Goal: Task Accomplishment & Management: Manage account settings

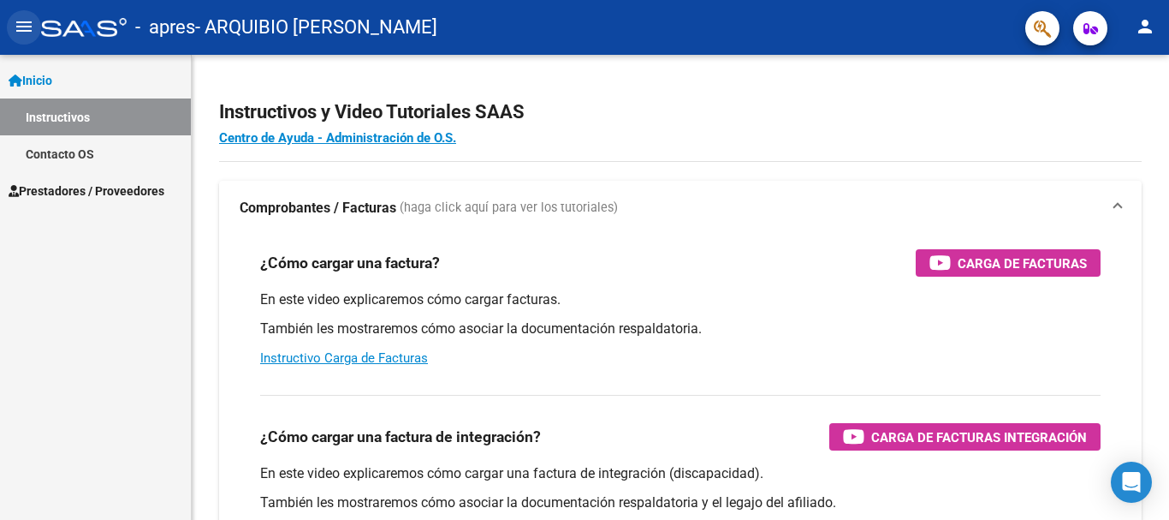
click at [19, 21] on mat-icon "menu" at bounding box center [24, 26] width 21 height 21
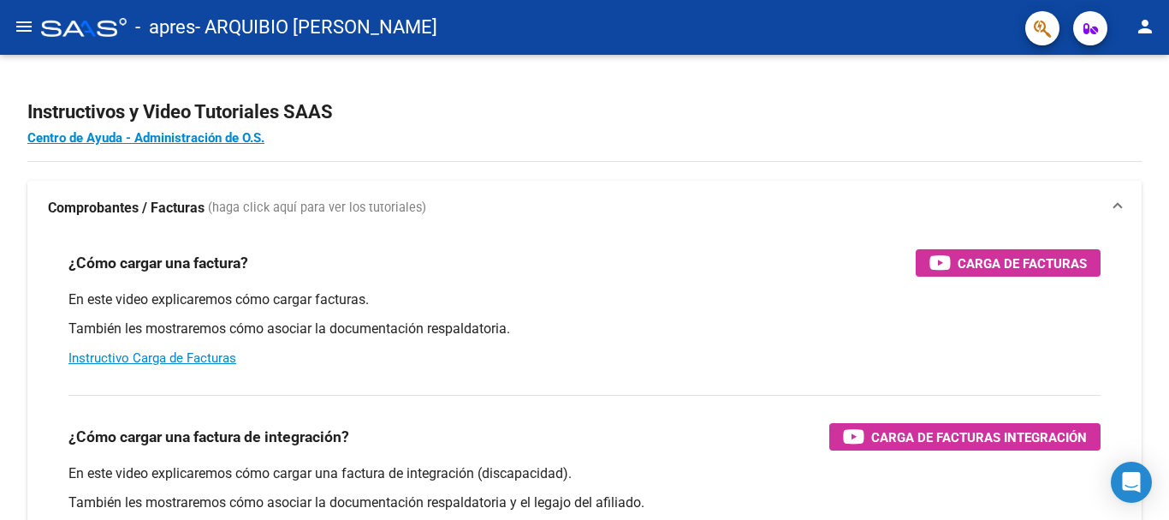
click at [19, 21] on mat-icon "menu" at bounding box center [24, 26] width 21 height 21
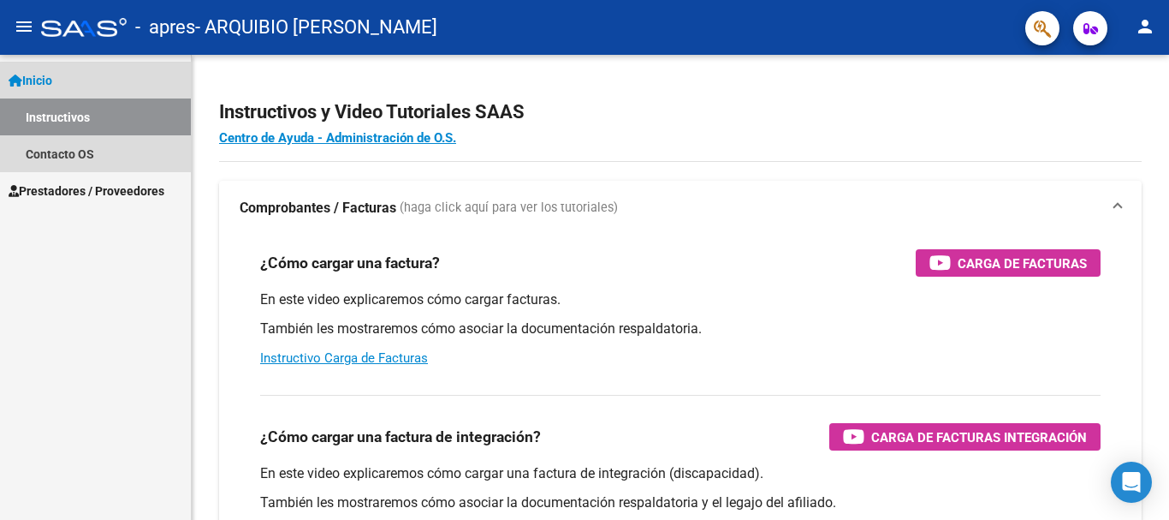
click at [75, 111] on link "Instructivos" at bounding box center [95, 116] width 191 height 37
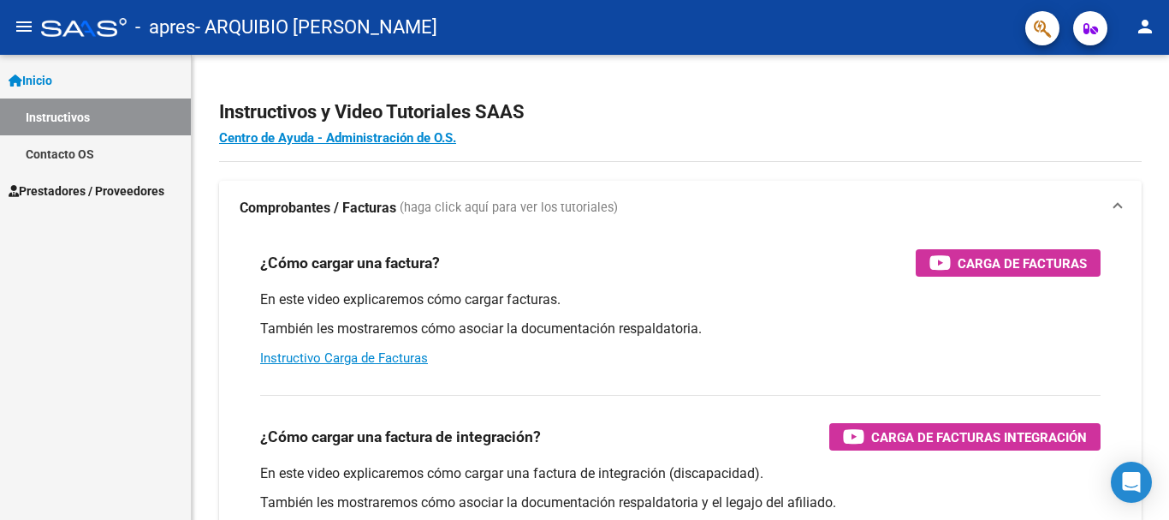
click at [52, 83] on span "Inicio" at bounding box center [31, 80] width 44 height 19
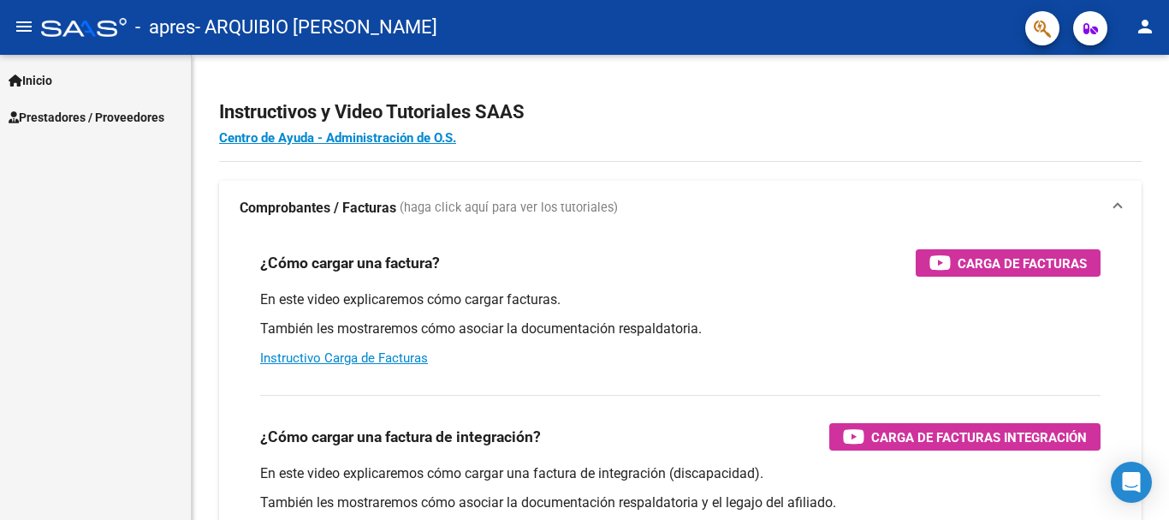
click at [55, 106] on link "Prestadores / Proveedores" at bounding box center [95, 116] width 191 height 37
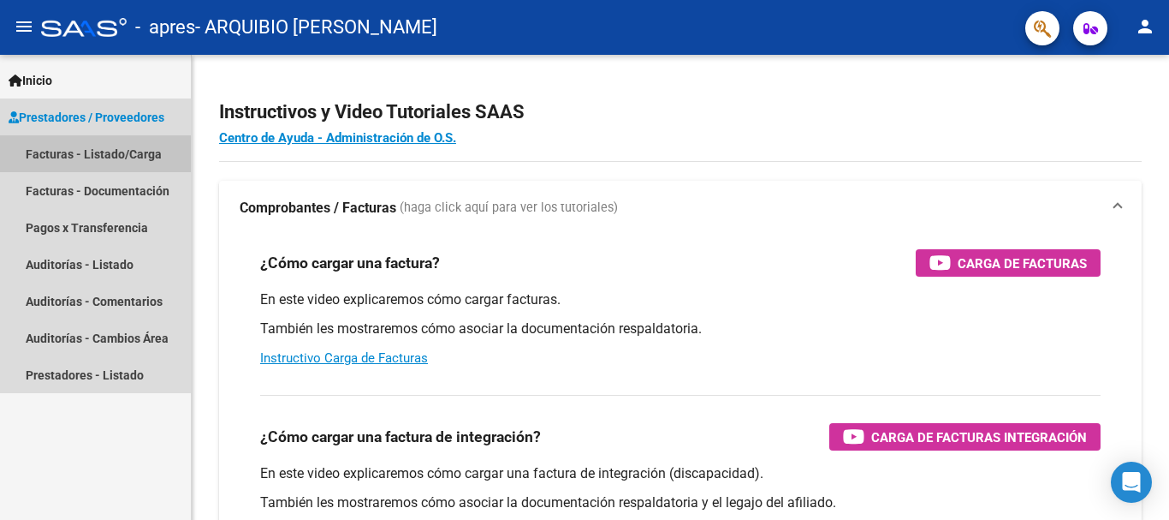
click at [51, 152] on link "Facturas - Listado/Carga" at bounding box center [95, 153] width 191 height 37
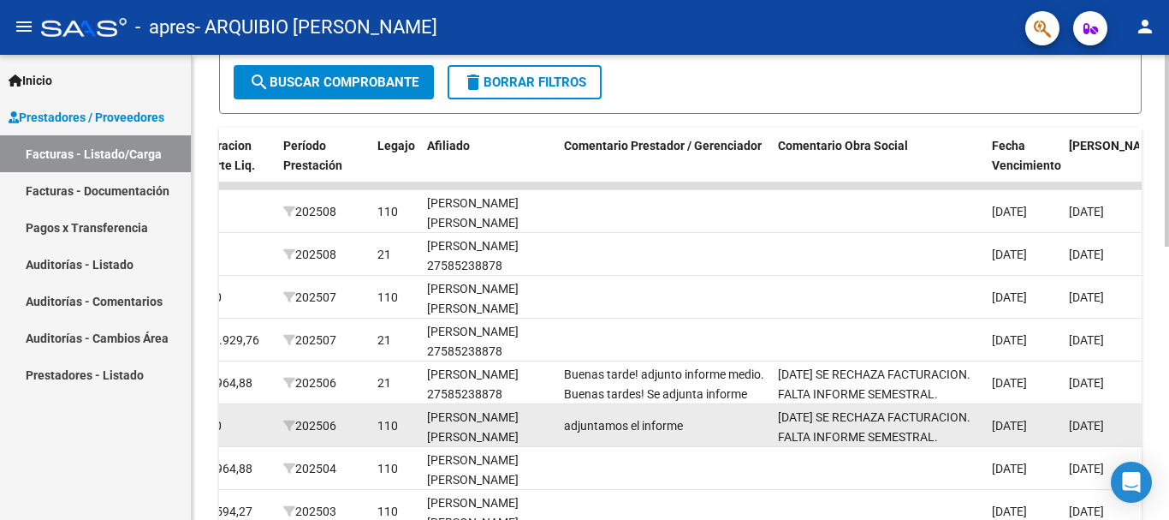
scroll to position [407, 0]
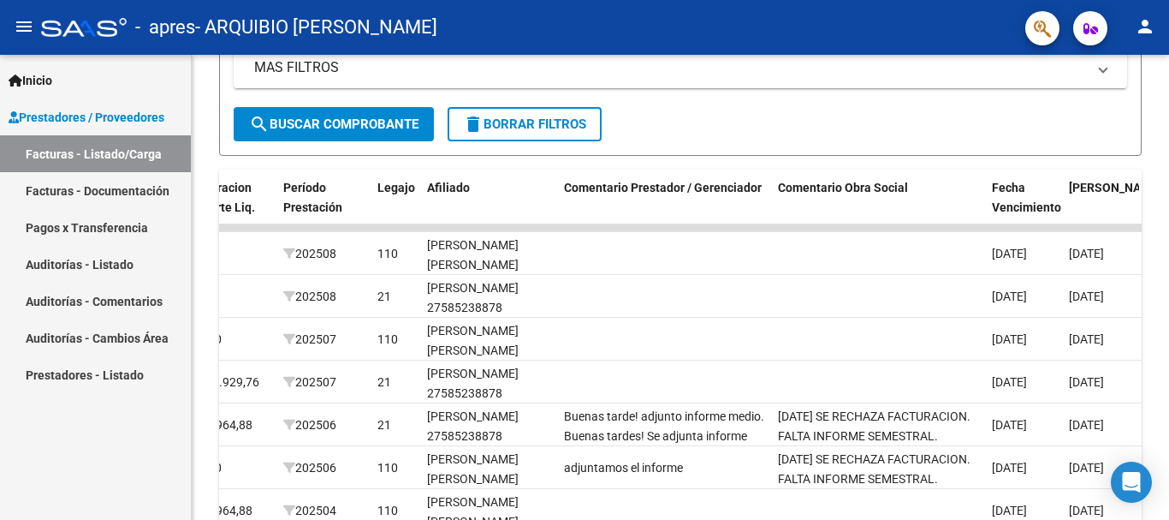
click at [121, 231] on link "Pagos x Transferencia" at bounding box center [95, 227] width 191 height 37
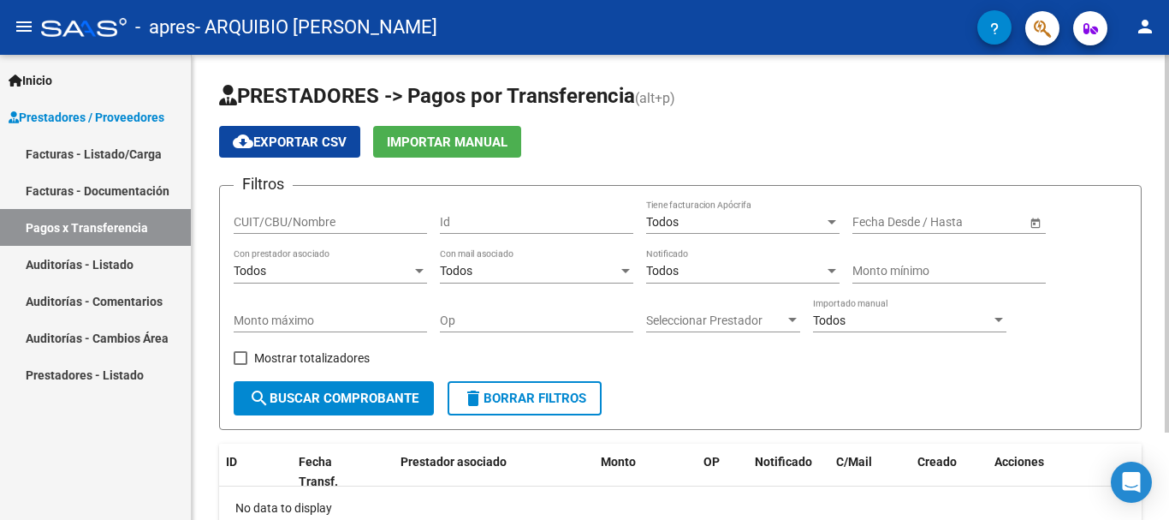
click at [1042, 223] on span "Open calendar" at bounding box center [1035, 222] width 41 height 41
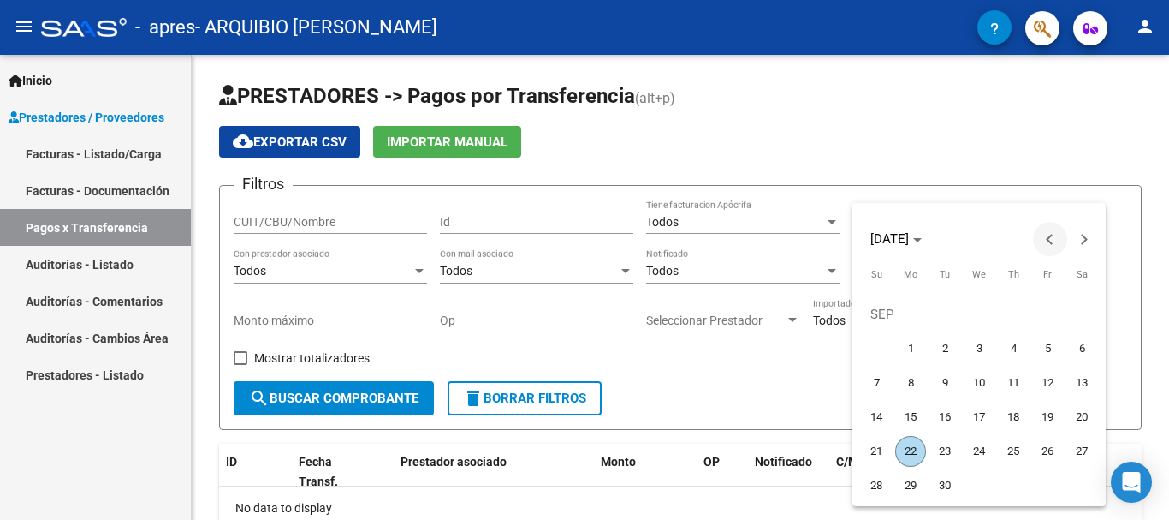
click at [1050, 240] on button "Previous month" at bounding box center [1050, 239] width 34 height 34
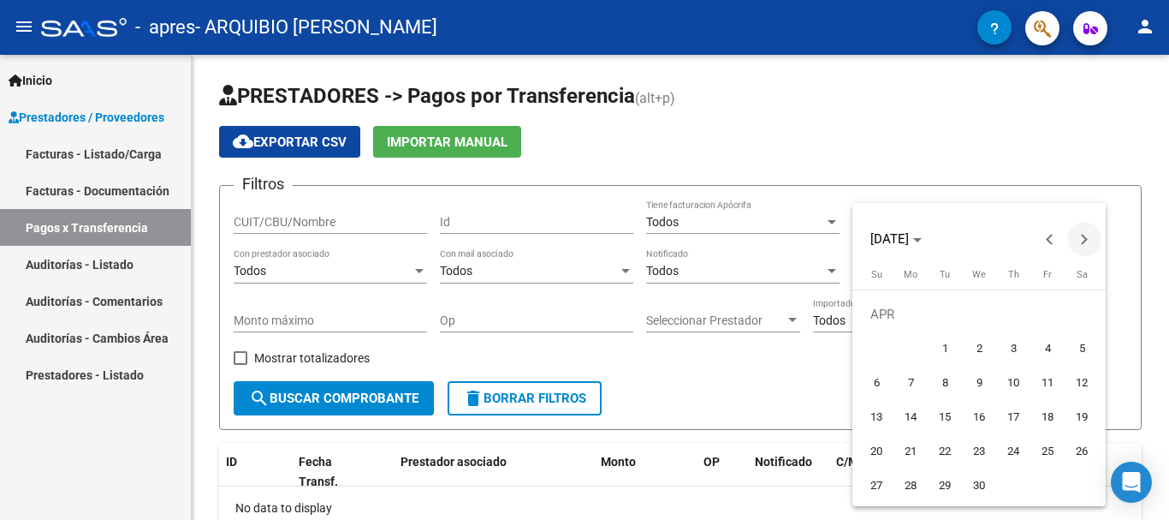
click at [1080, 237] on button "Next month" at bounding box center [1085, 239] width 34 height 34
click at [1018, 308] on span "1" at bounding box center [1013, 314] width 31 height 31
type input "[DATE]"
click at [325, 275] on div at bounding box center [584, 260] width 1169 height 520
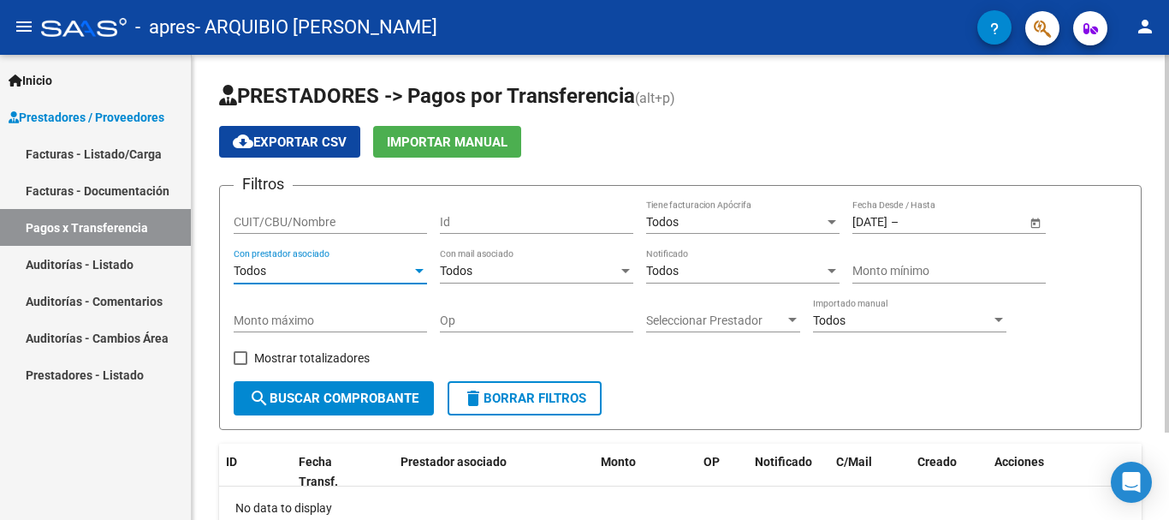
click at [419, 271] on div at bounding box center [419, 271] width 9 height 4
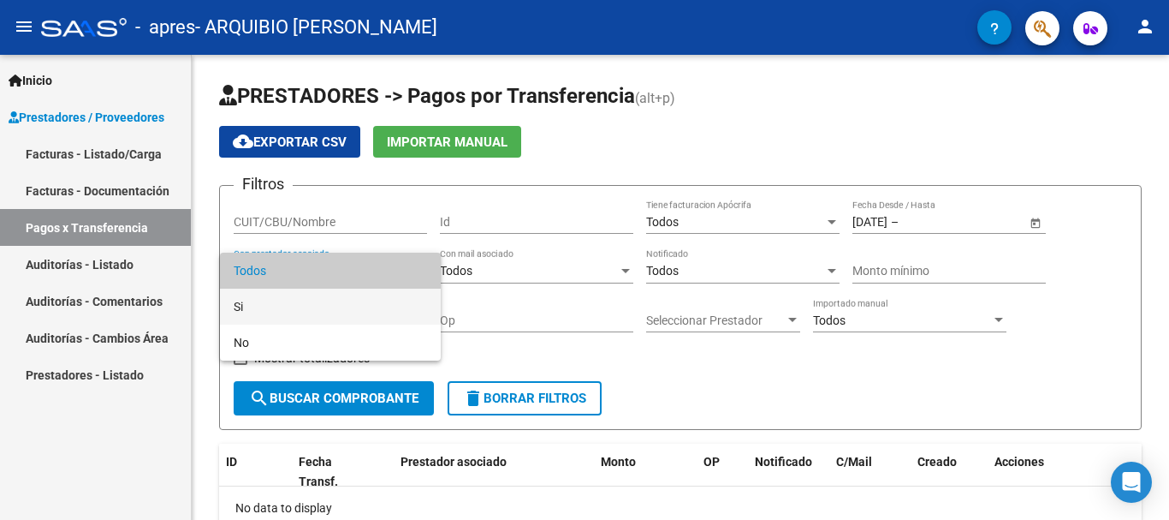
click at [306, 306] on span "Si" at bounding box center [330, 307] width 193 height 36
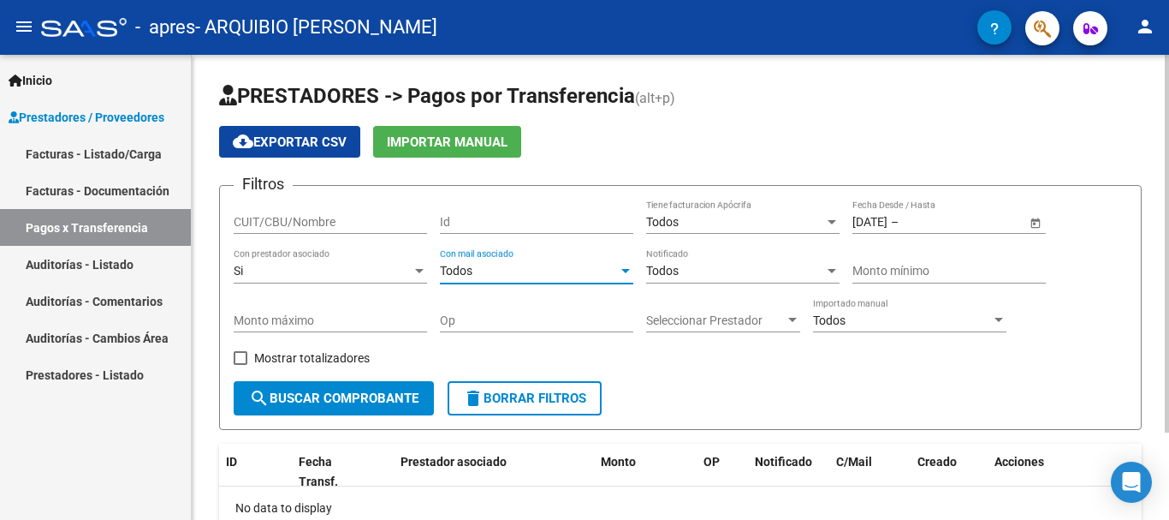
click at [472, 275] on span "Todos" at bounding box center [456, 271] width 33 height 14
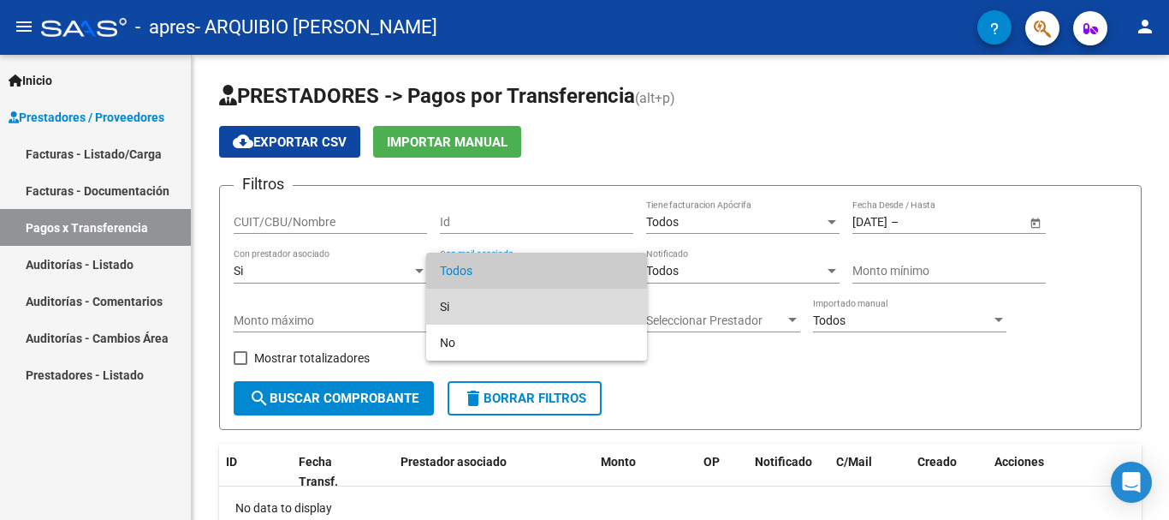
click at [467, 306] on span "Si" at bounding box center [536, 307] width 193 height 36
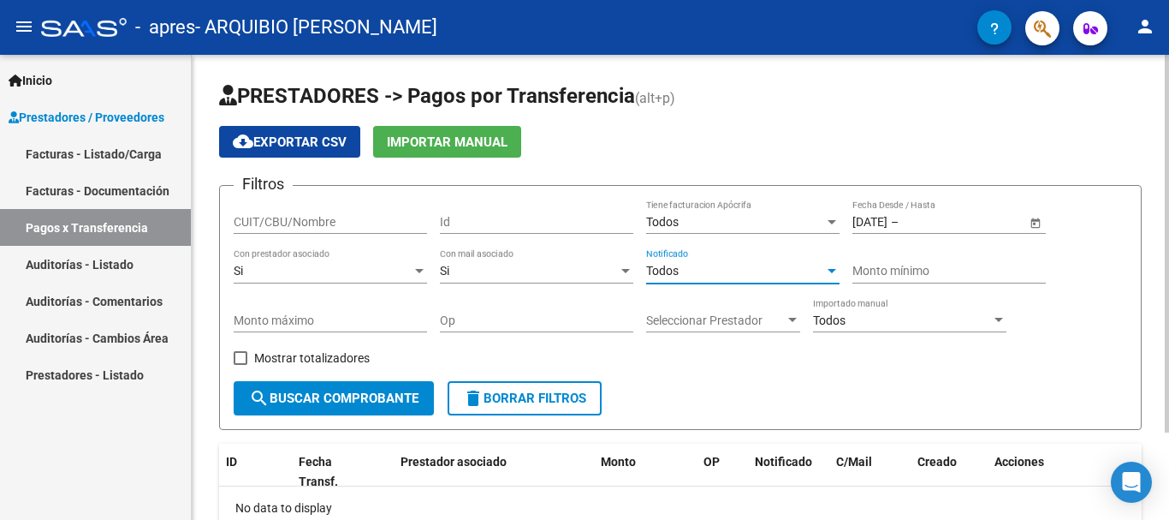
click at [675, 272] on span "Todos" at bounding box center [662, 271] width 33 height 14
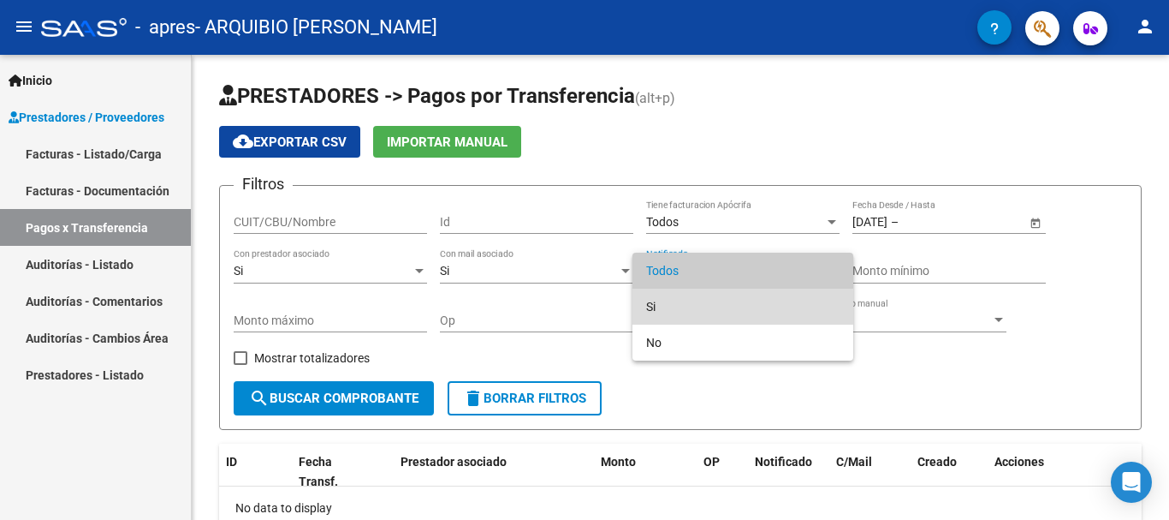
click at [665, 308] on span "Si" at bounding box center [742, 307] width 193 height 36
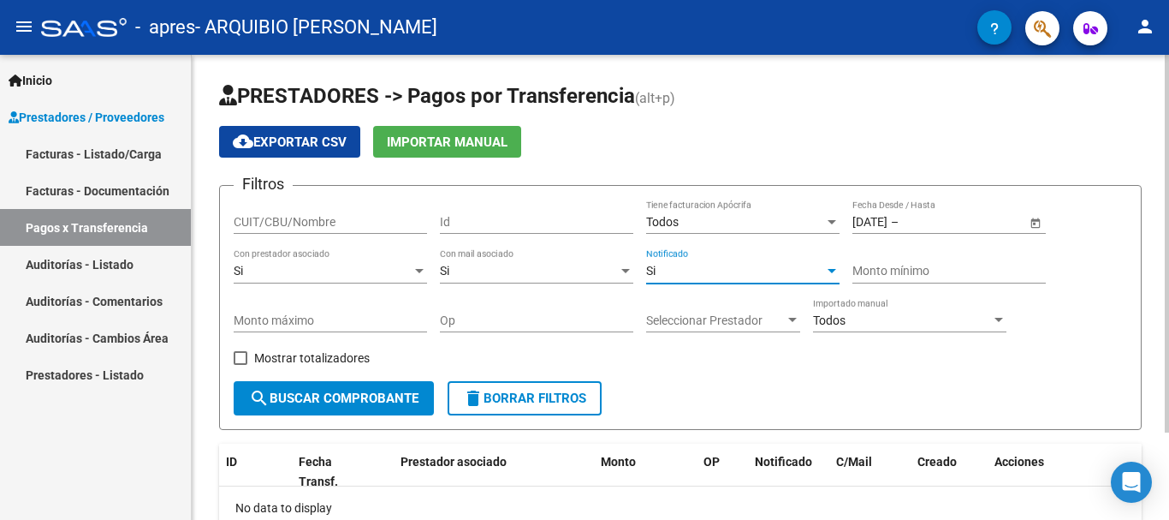
click at [913, 274] on input "Monto mínimo" at bounding box center [949, 271] width 193 height 15
type input "98964"
type input "98964.88"
click at [788, 318] on div at bounding box center [792, 320] width 9 height 4
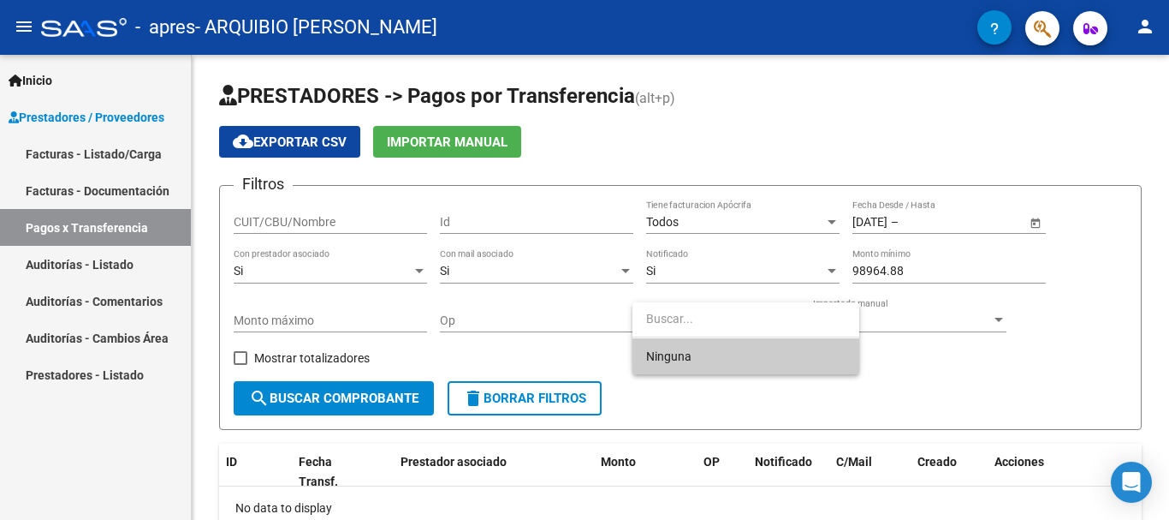
click at [772, 330] on input "dropdown search" at bounding box center [746, 318] width 227 height 36
click at [948, 306] on div at bounding box center [584, 260] width 1169 height 520
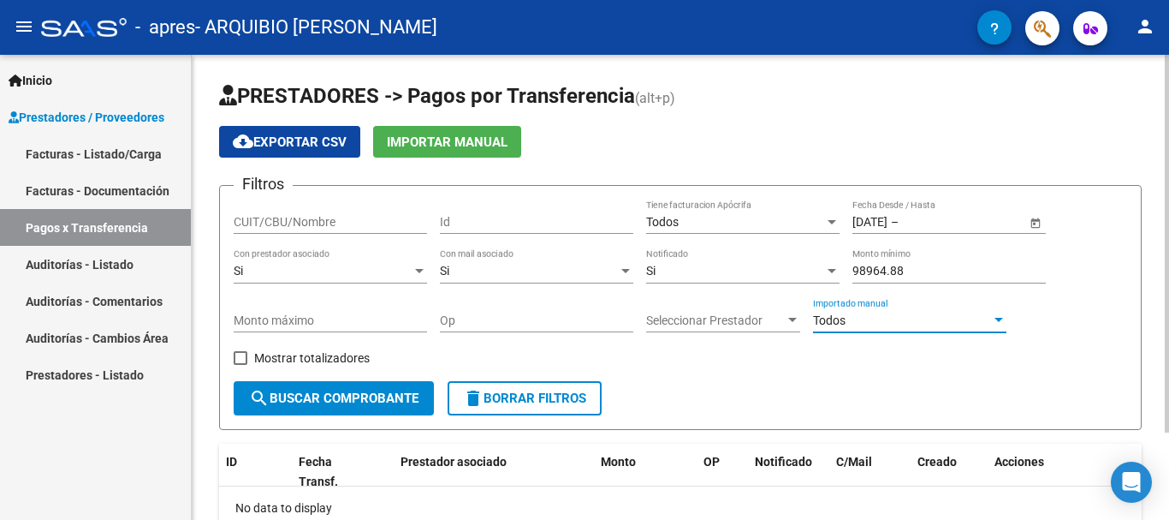
click at [985, 314] on div "Todos" at bounding box center [902, 320] width 178 height 15
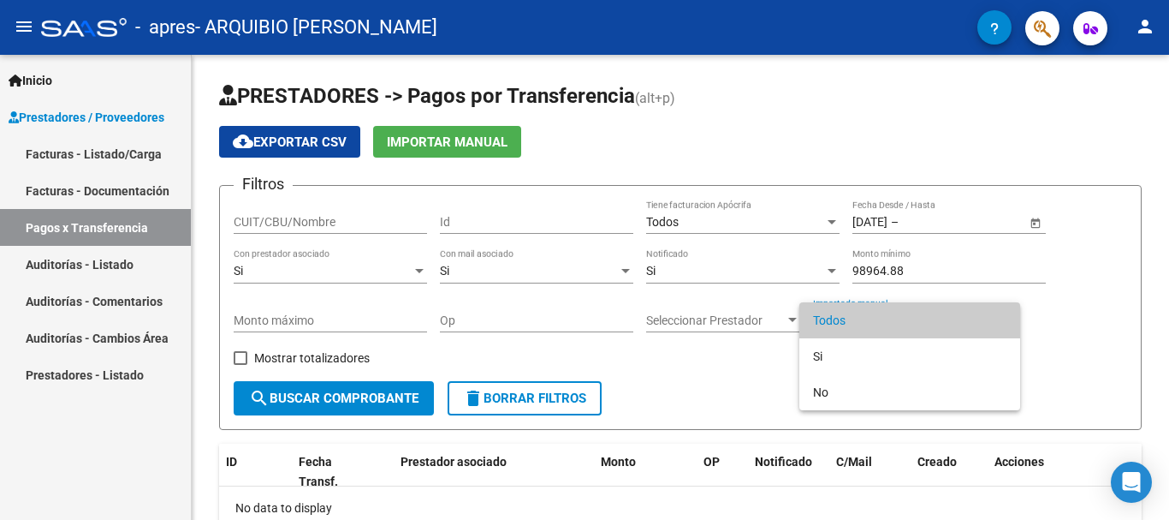
click at [388, 393] on div at bounding box center [584, 260] width 1169 height 520
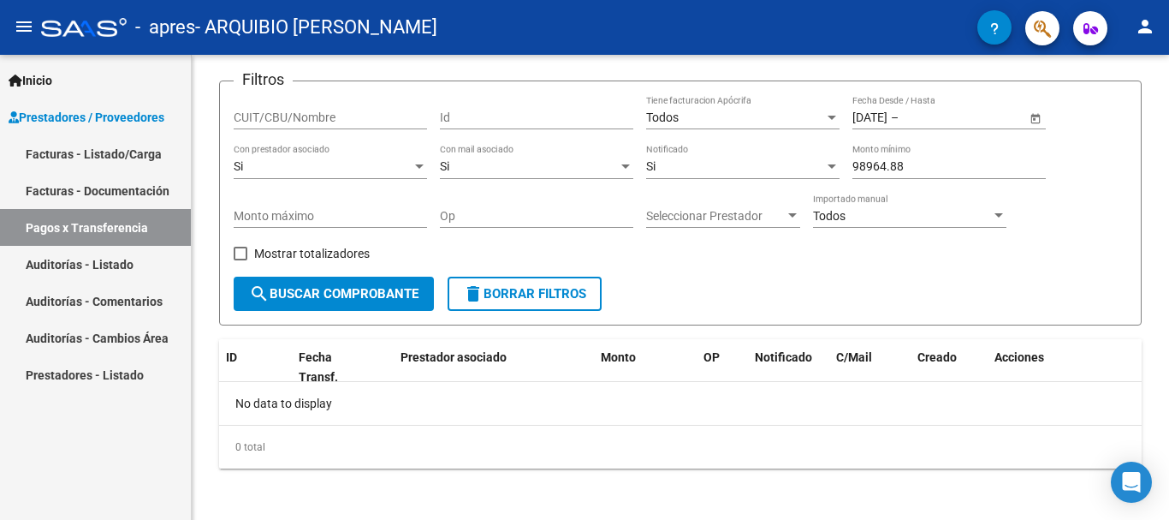
scroll to position [108, 0]
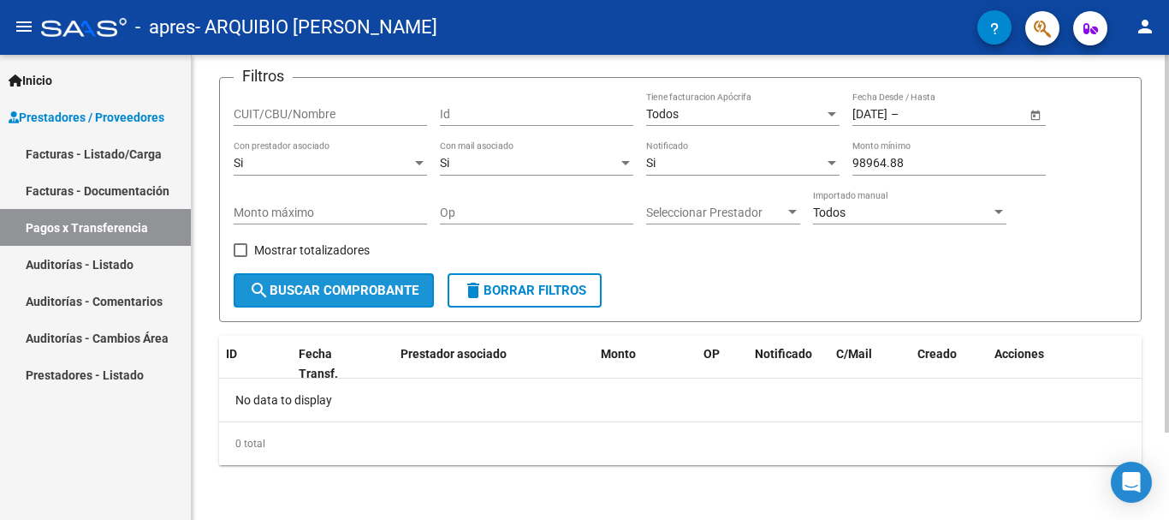
click at [384, 273] on button "search Buscar Comprobante" at bounding box center [334, 290] width 200 height 34
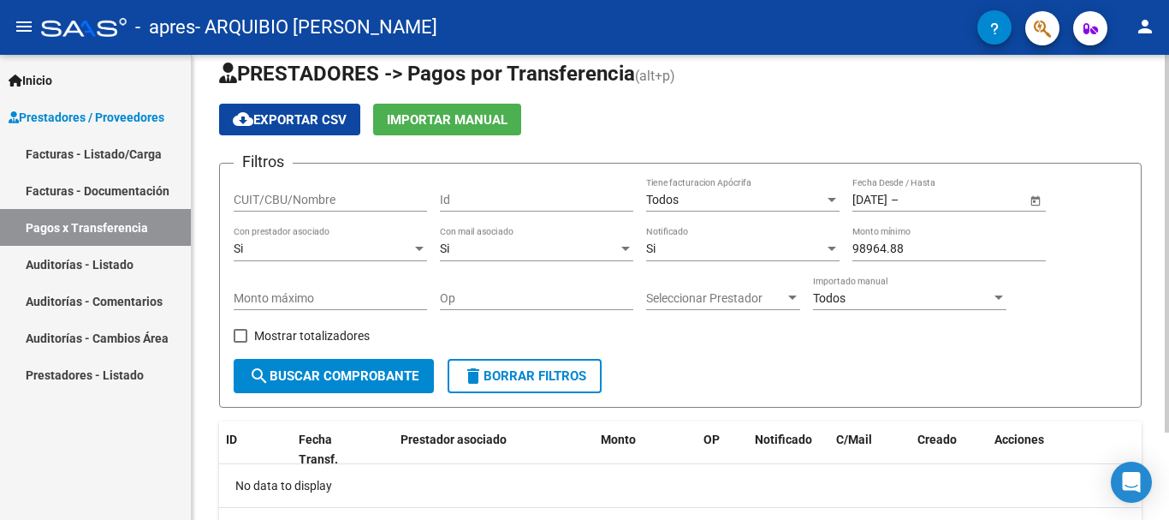
scroll to position [0, 0]
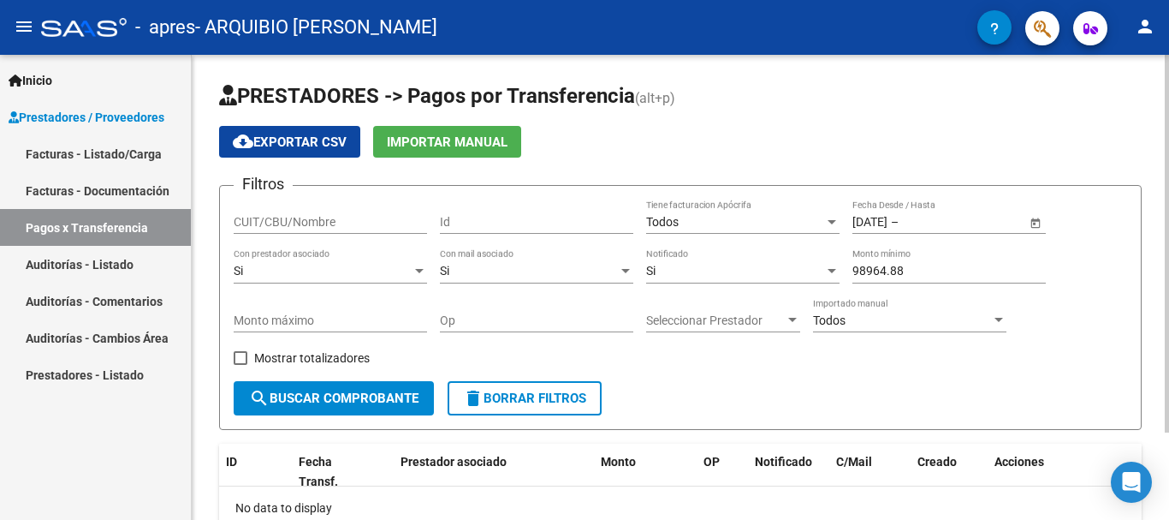
click at [461, 137] on span "Importar Manual" at bounding box center [447, 141] width 121 height 15
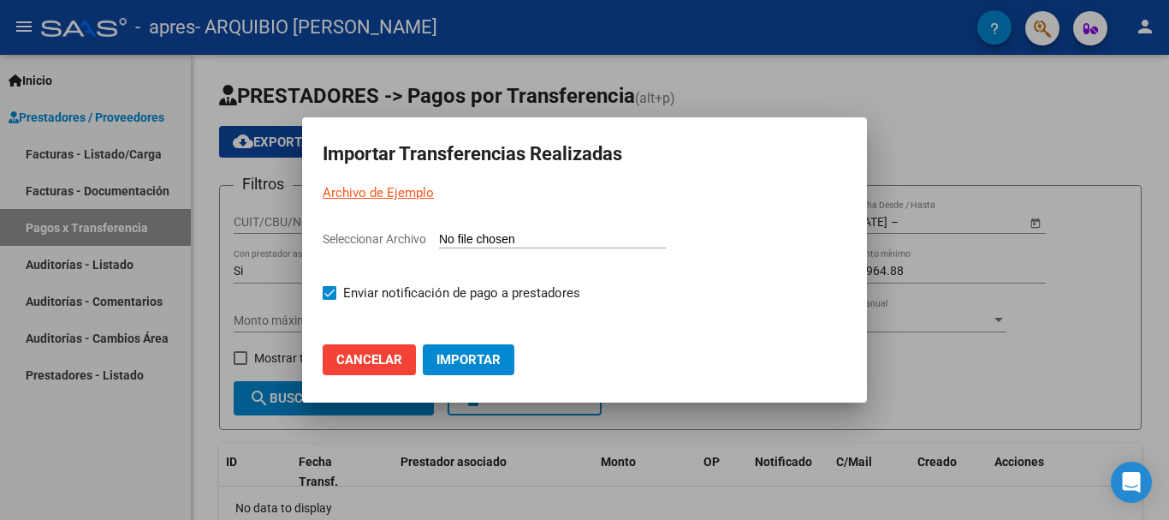
click at [991, 74] on div at bounding box center [584, 260] width 1169 height 520
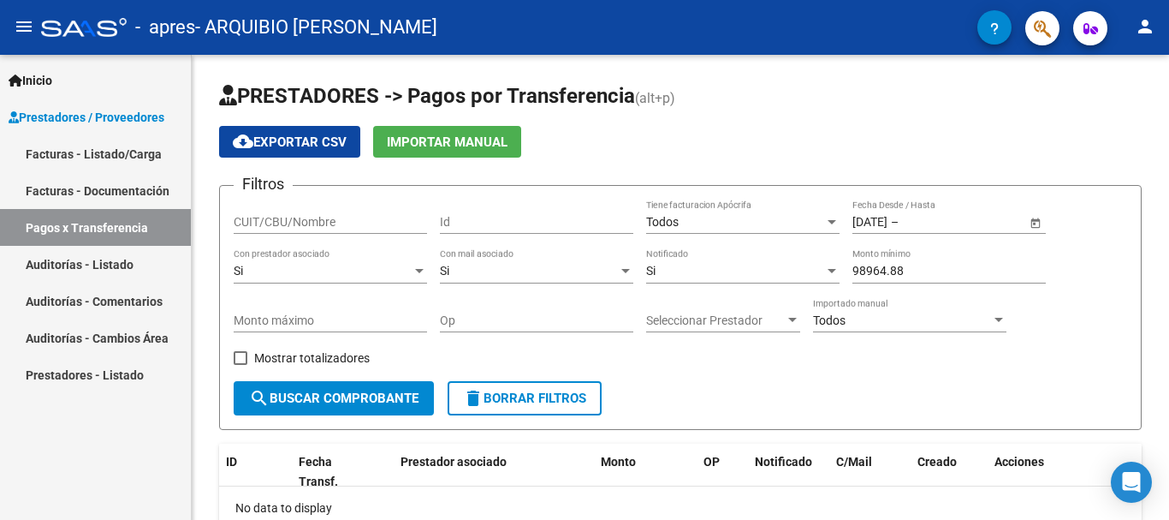
click at [112, 153] on link "Facturas - Listado/Carga" at bounding box center [95, 153] width 191 height 37
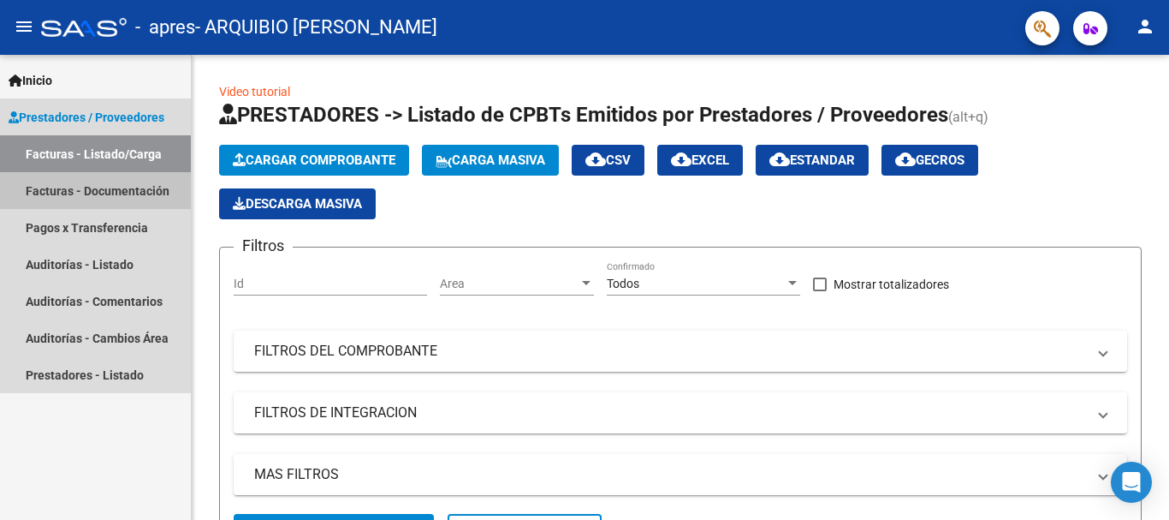
click at [126, 193] on link "Facturas - Documentación" at bounding box center [95, 190] width 191 height 37
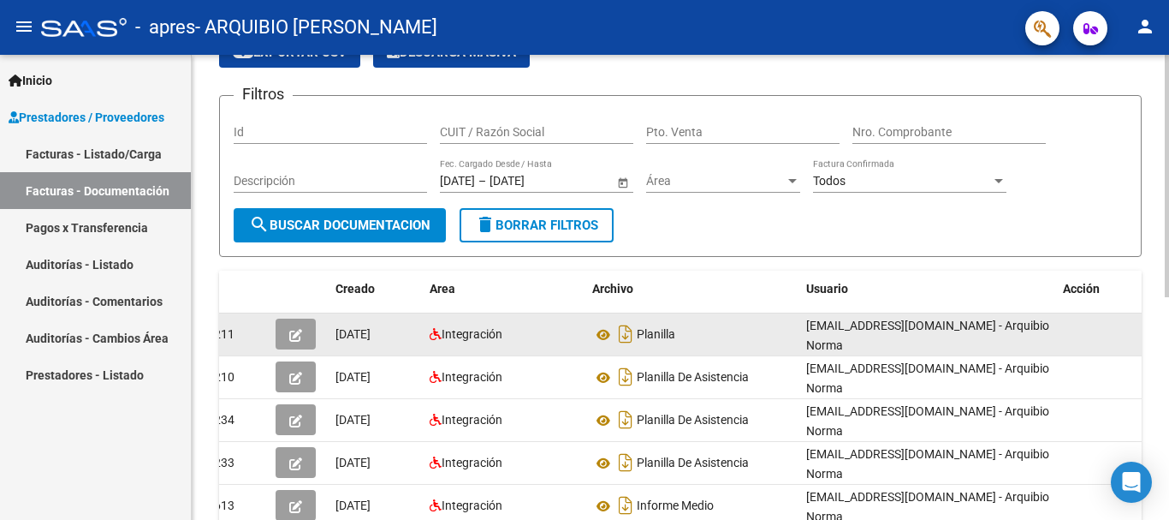
scroll to position [85, 0]
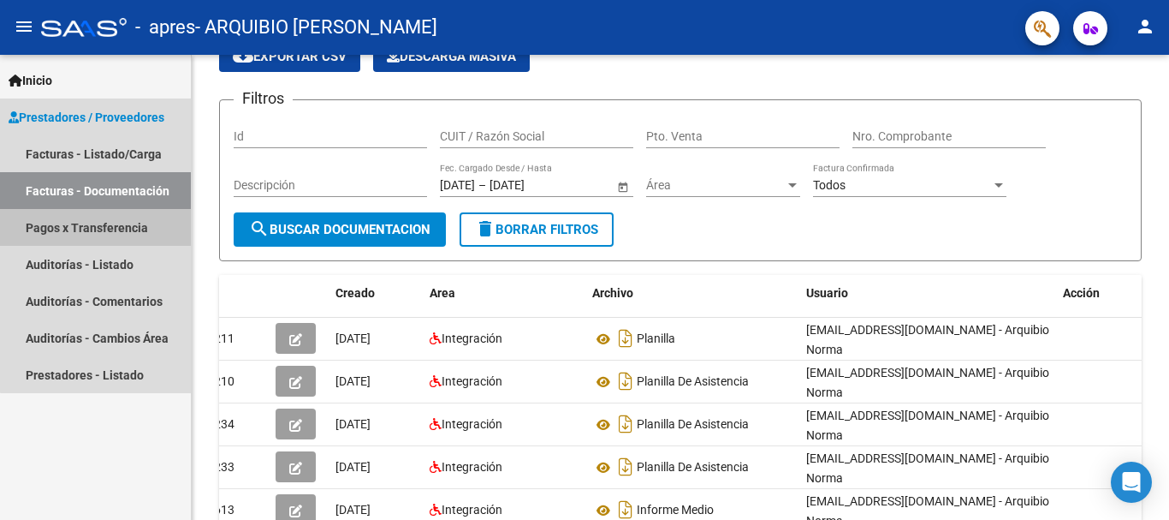
click at [128, 228] on link "Pagos x Transferencia" at bounding box center [95, 227] width 191 height 37
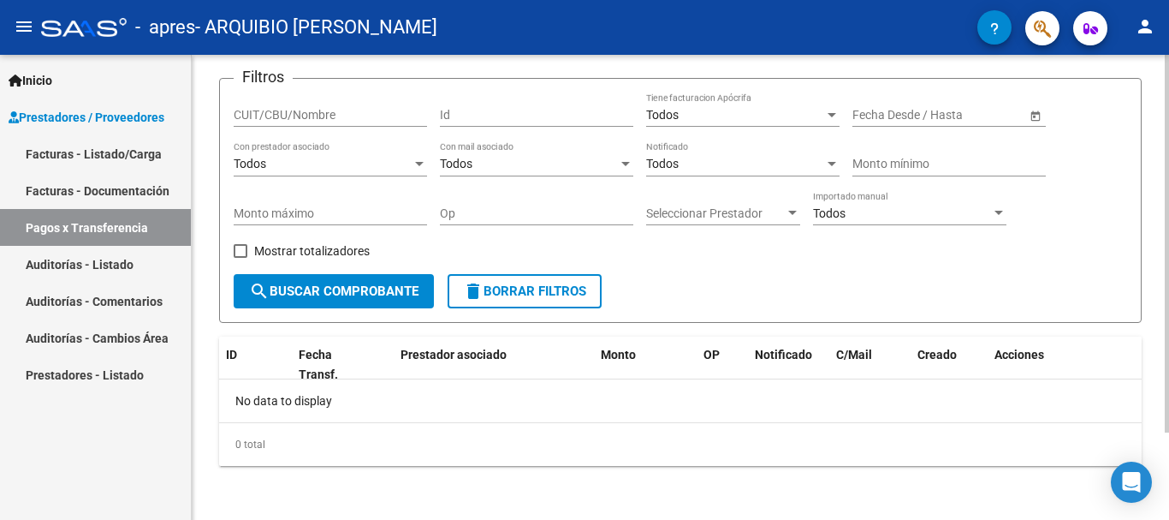
scroll to position [108, 0]
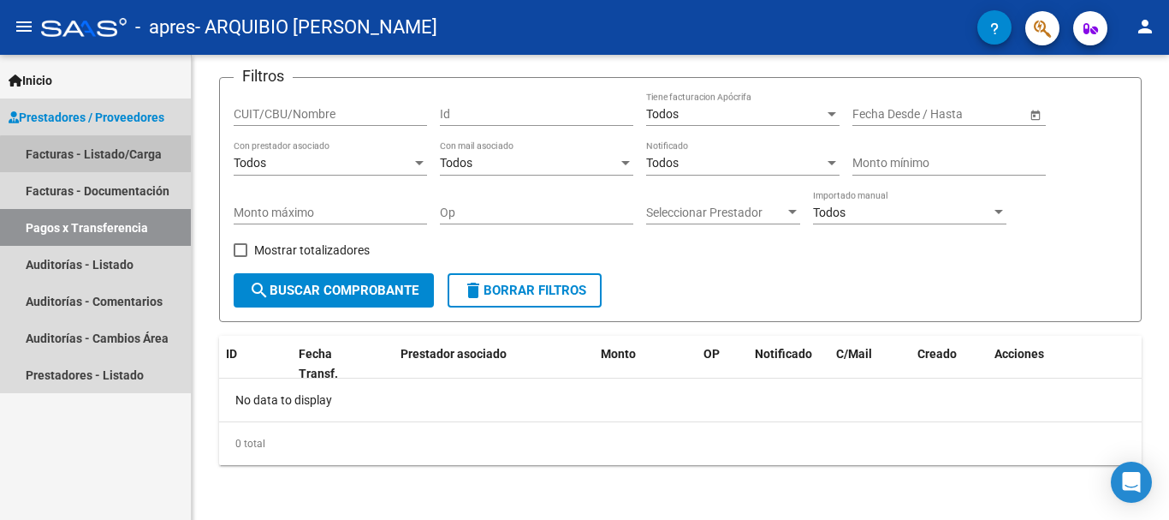
click at [102, 159] on link "Facturas - Listado/Carga" at bounding box center [95, 153] width 191 height 37
